Goal: Task Accomplishment & Management: Manage account settings

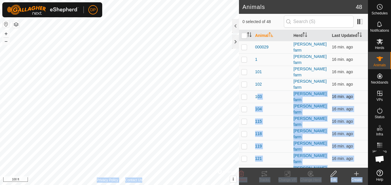
click at [94, 102] on div "Animals 48 0 selected of 48 Animal Herd Last Updated 000029 payne farm 16 min. …" at bounding box center [184, 92] width 368 height 185
drag, startPoint x: 241, startPoint y: 89, endPoint x: -1, endPoint y: 62, distance: 243.9
click at [0, 62] on html "DP Schedules Notifications Herds Animals Neckbands VPs Status Infra Heatmap Hel…" at bounding box center [195, 92] width 391 height 185
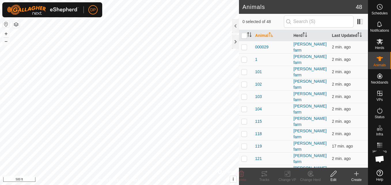
scroll to position [771, 0]
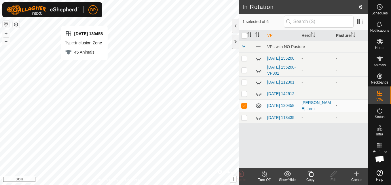
checkbox input "false"
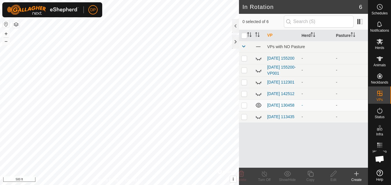
scroll to position [771, 0]
click at [378, 56] on icon at bounding box center [380, 58] width 7 height 7
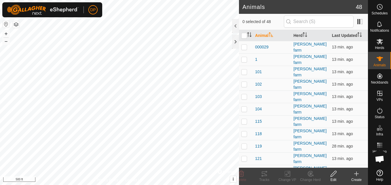
scroll to position [771, 0]
